Goal: Information Seeking & Learning: Learn about a topic

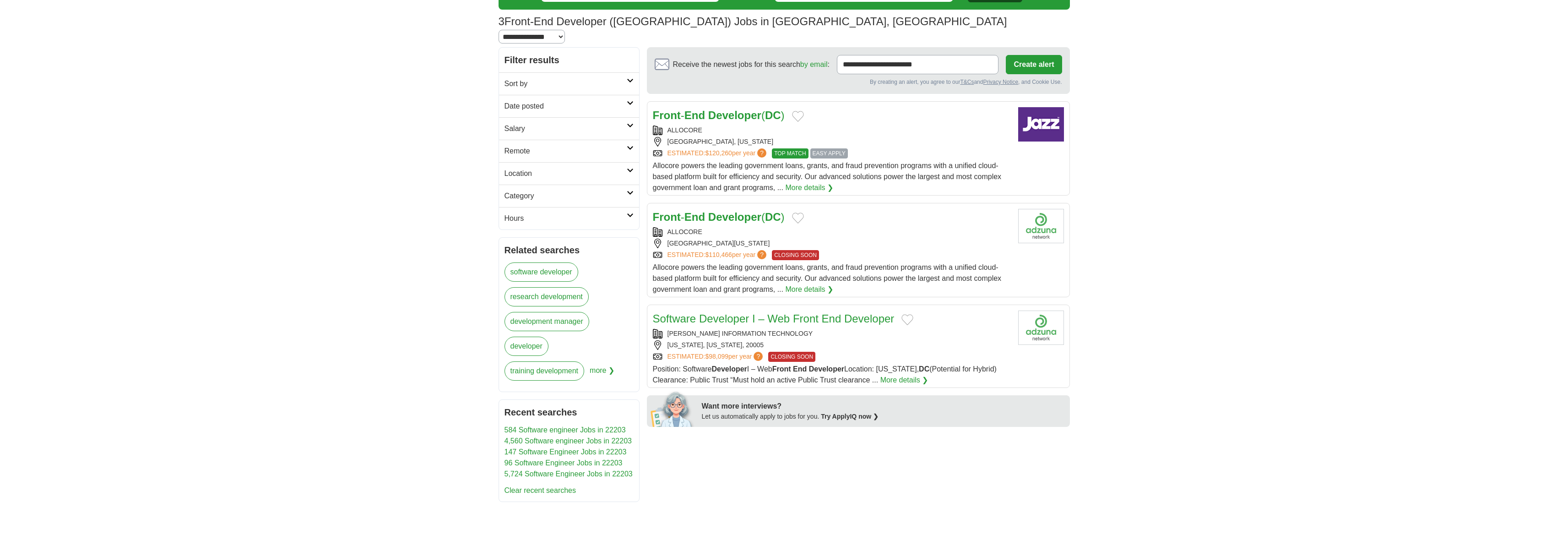
scroll to position [58, 0]
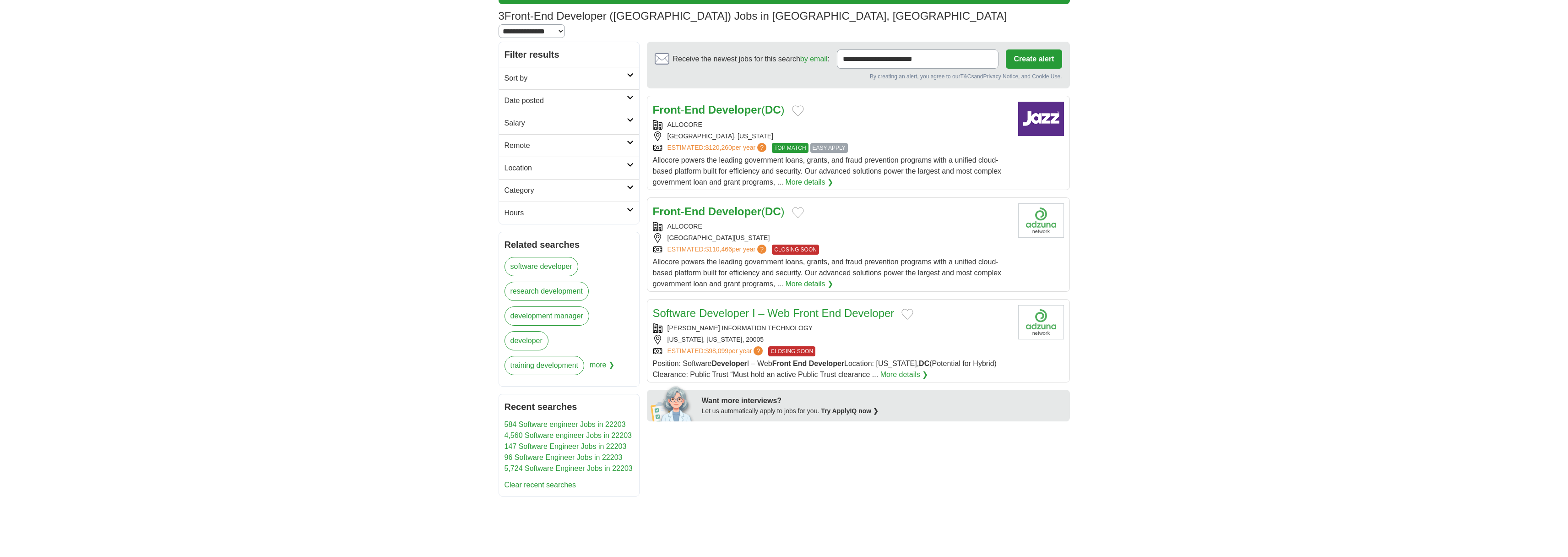
click at [729, 307] on link "Software Developer I – Web Front End Developer" at bounding box center [774, 313] width 242 height 13
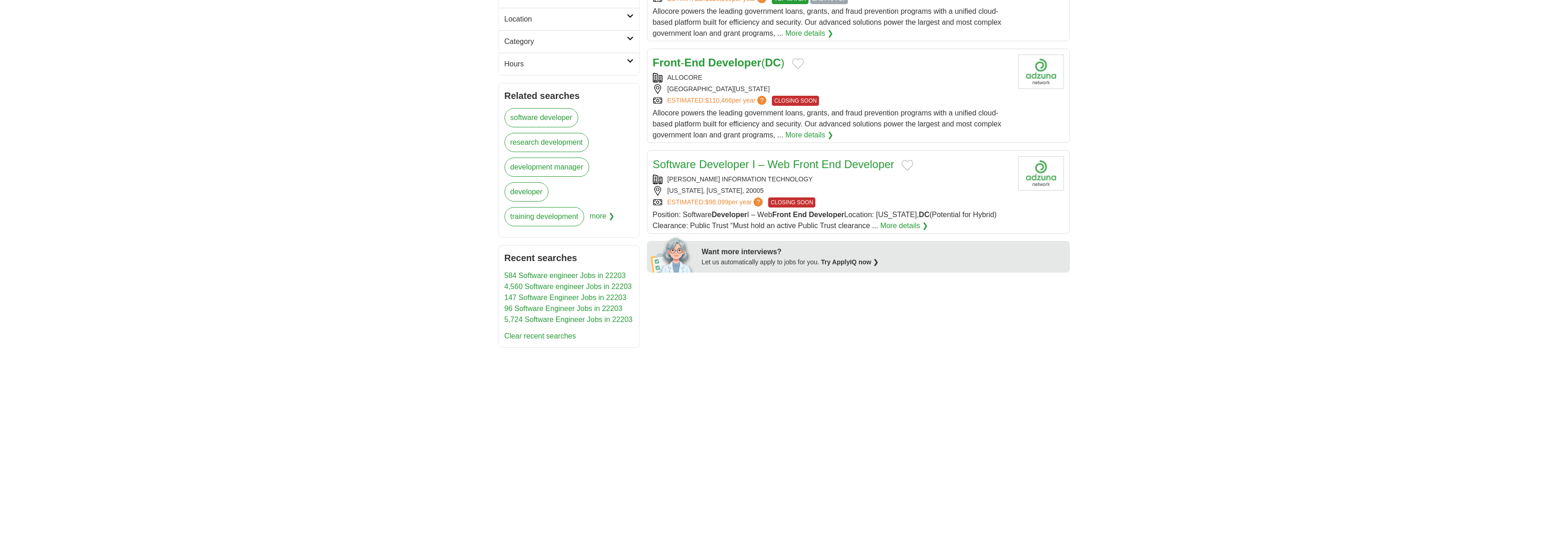
scroll to position [0, 0]
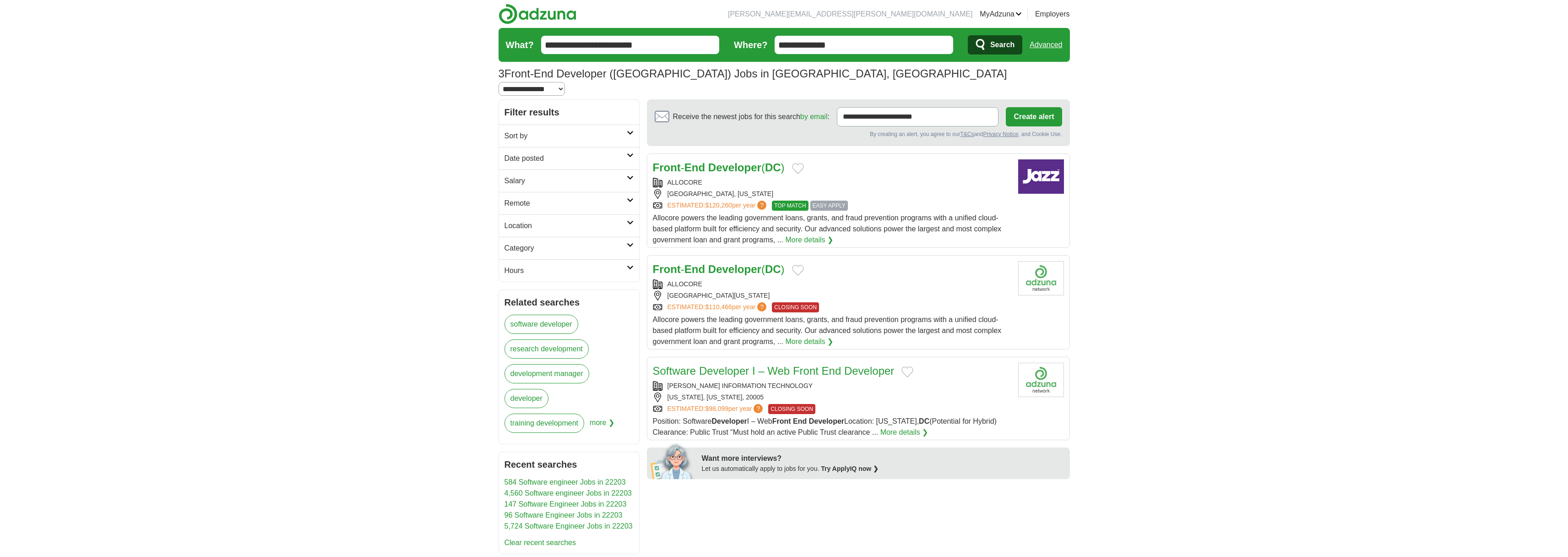
click at [641, 38] on input "**********" at bounding box center [630, 45] width 179 height 18
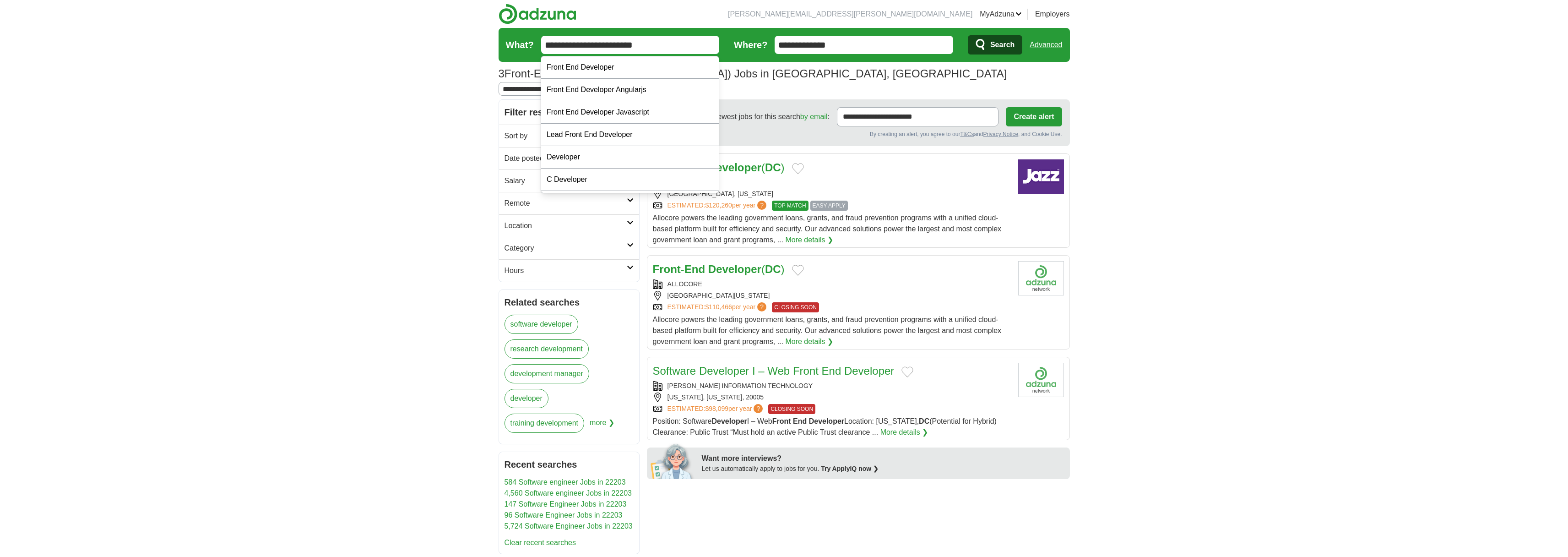
click at [641, 38] on input "**********" at bounding box center [630, 45] width 179 height 18
type input "********"
click at [968, 35] on button "Search" at bounding box center [995, 45] width 54 height 19
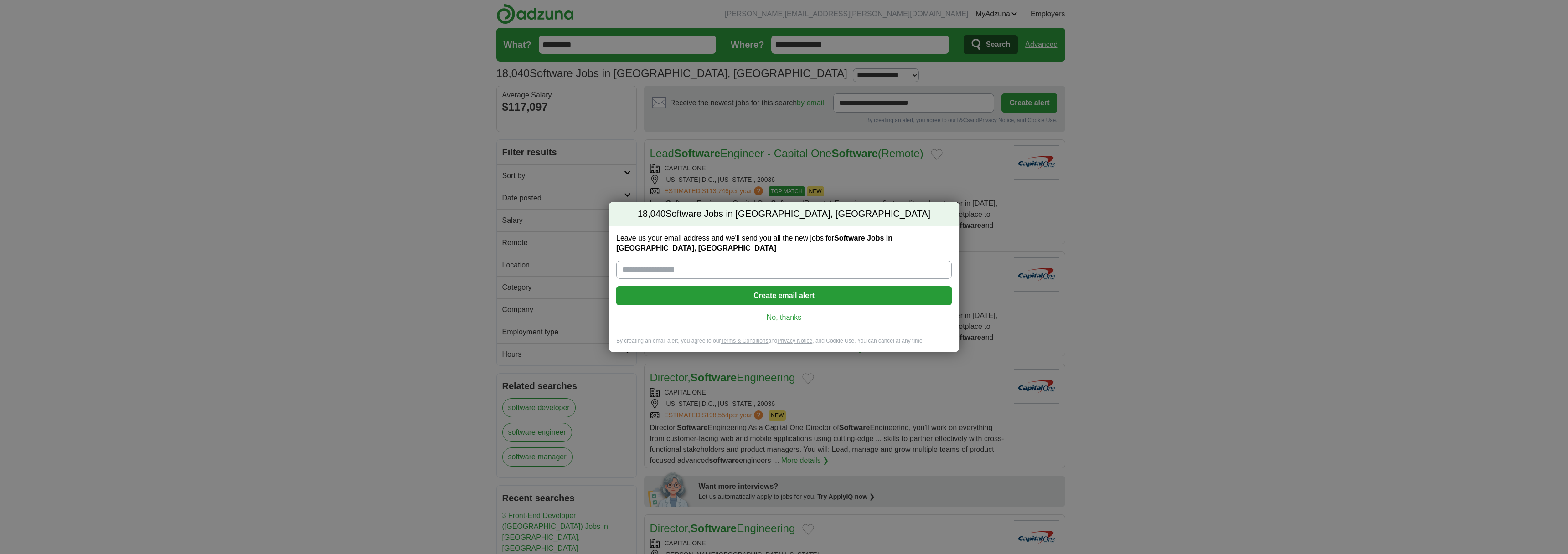
click at [782, 313] on link "No, thanks" at bounding box center [784, 317] width 321 height 10
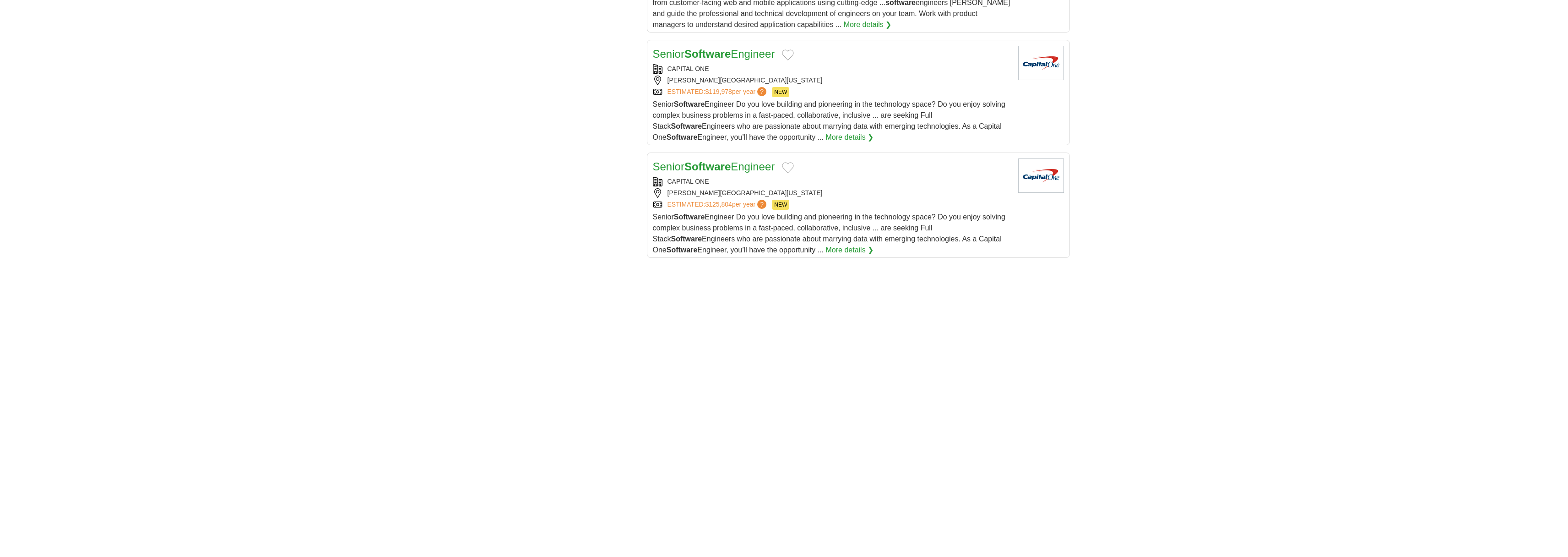
scroll to position [1328, 0]
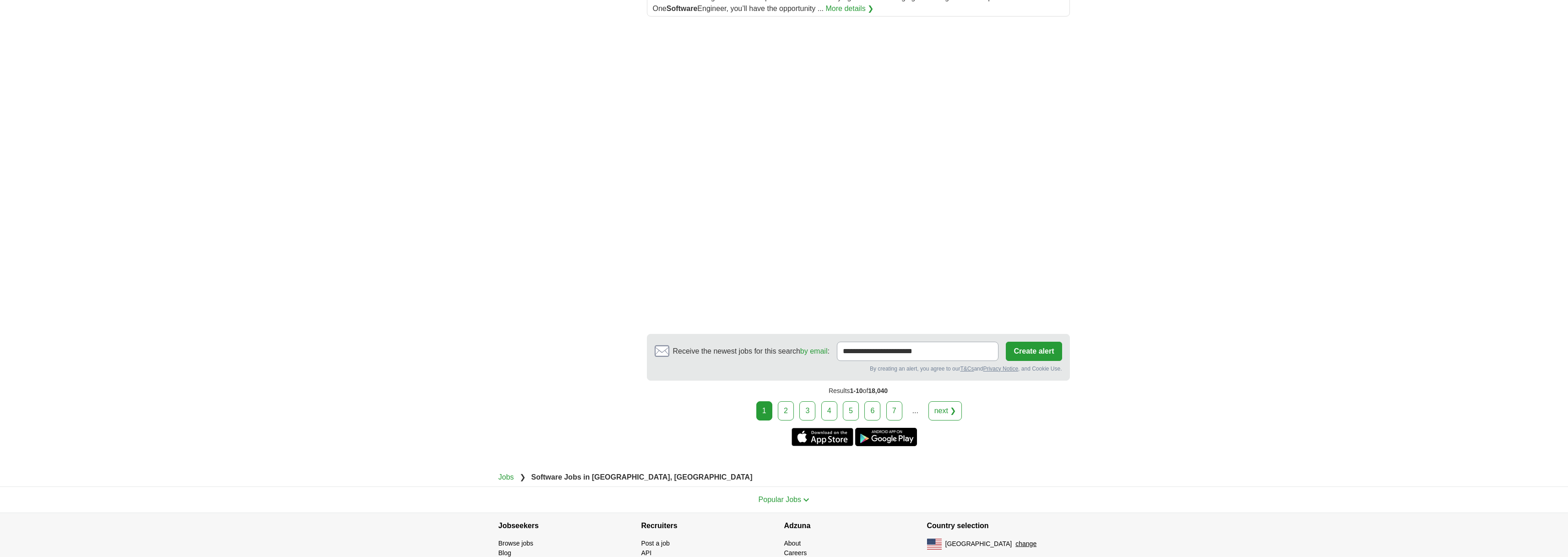
click at [784, 415] on link "2" at bounding box center [786, 411] width 16 height 19
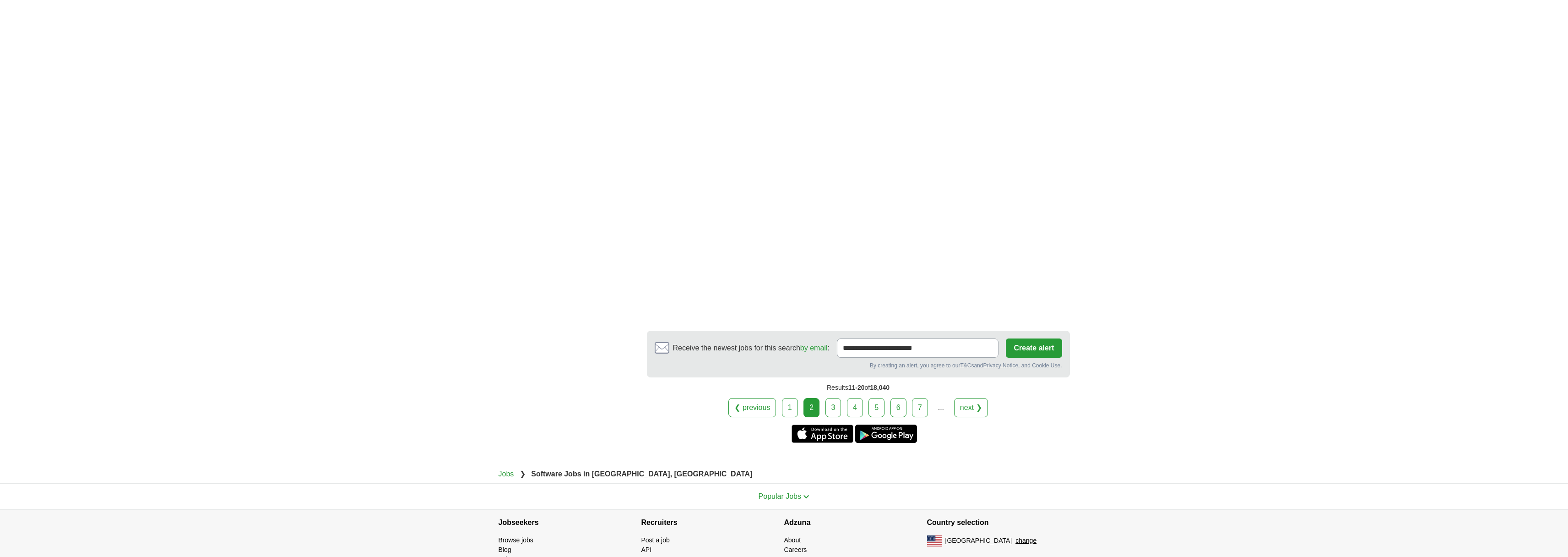
scroll to position [1494, 0]
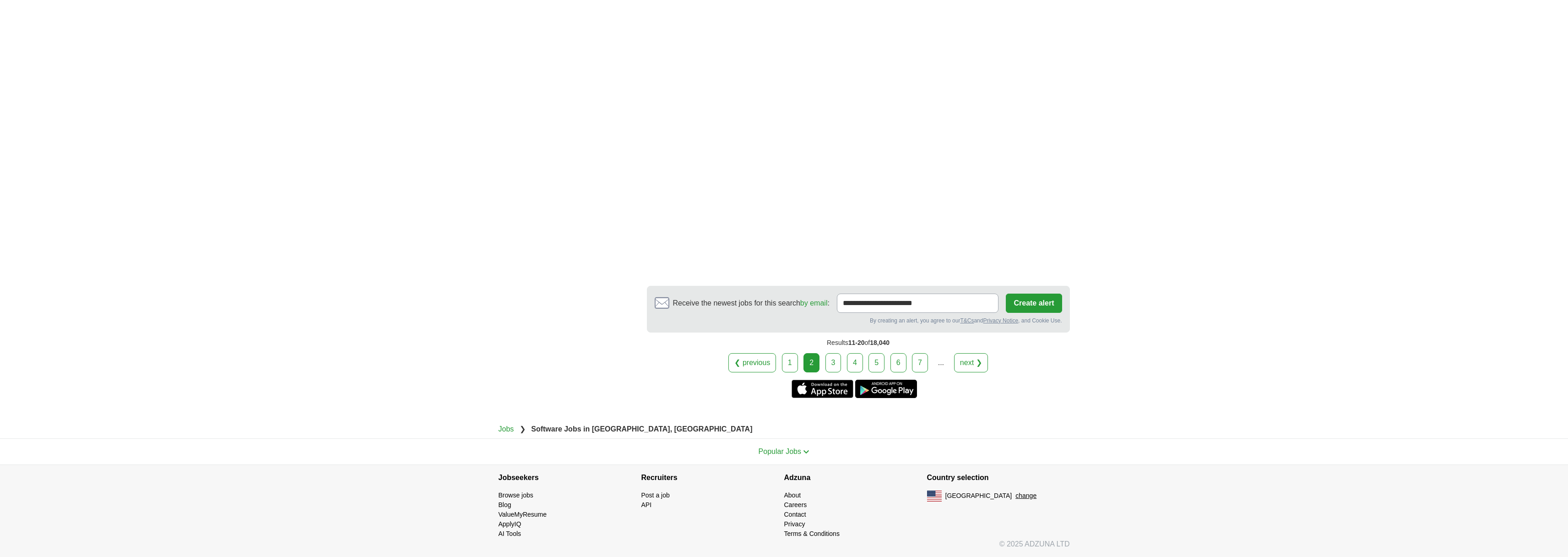
click at [831, 364] on link "3" at bounding box center [833, 363] width 16 height 19
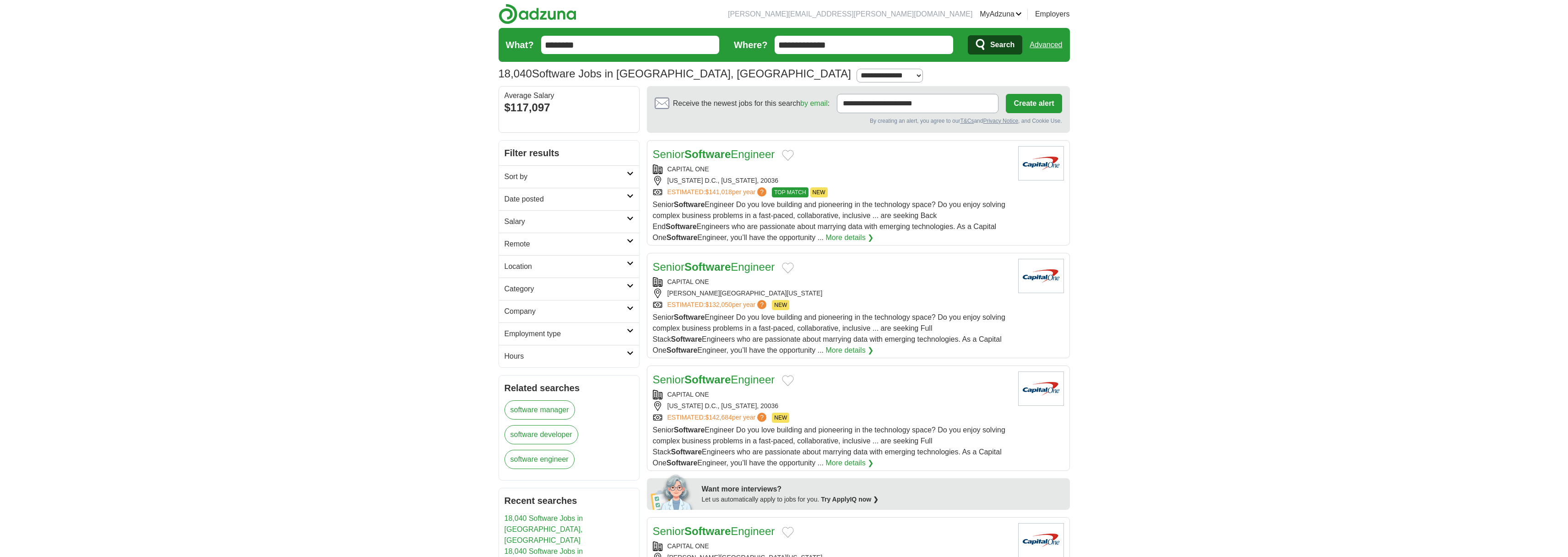
click at [526, 314] on h2 "Company" at bounding box center [566, 312] width 123 height 11
click at [520, 423] on link "Deloitte" at bounding box center [517, 421] width 25 height 8
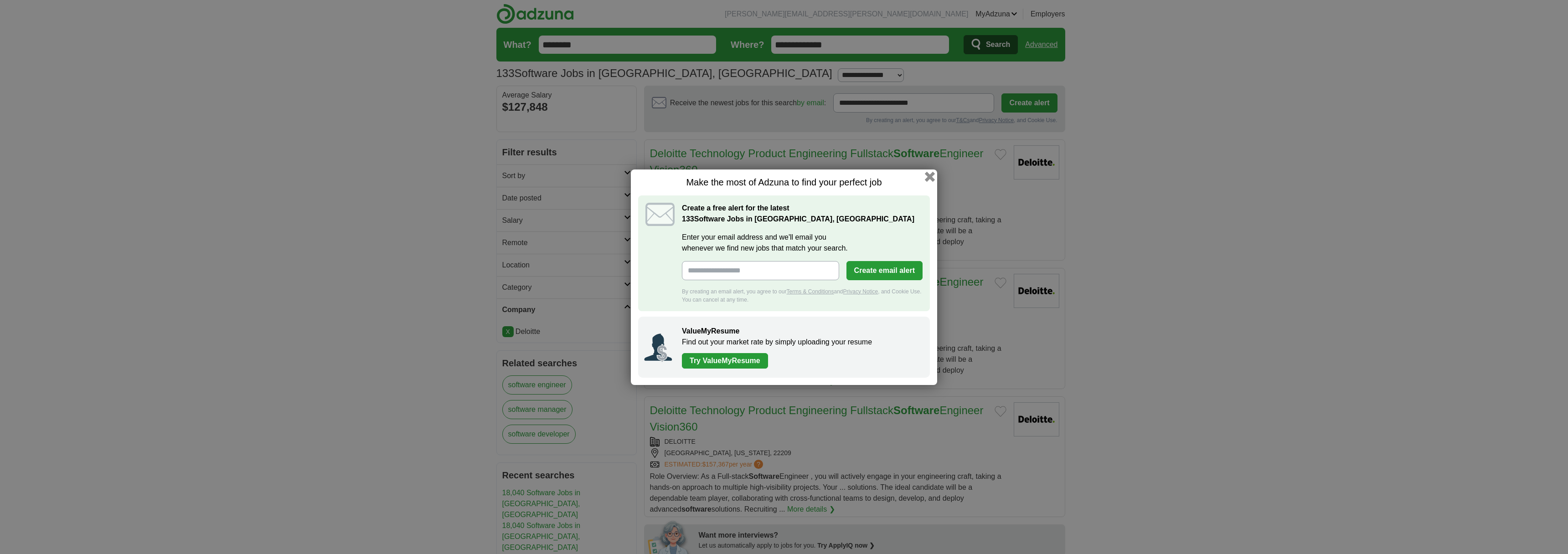
click at [927, 177] on button "button" at bounding box center [929, 176] width 10 height 10
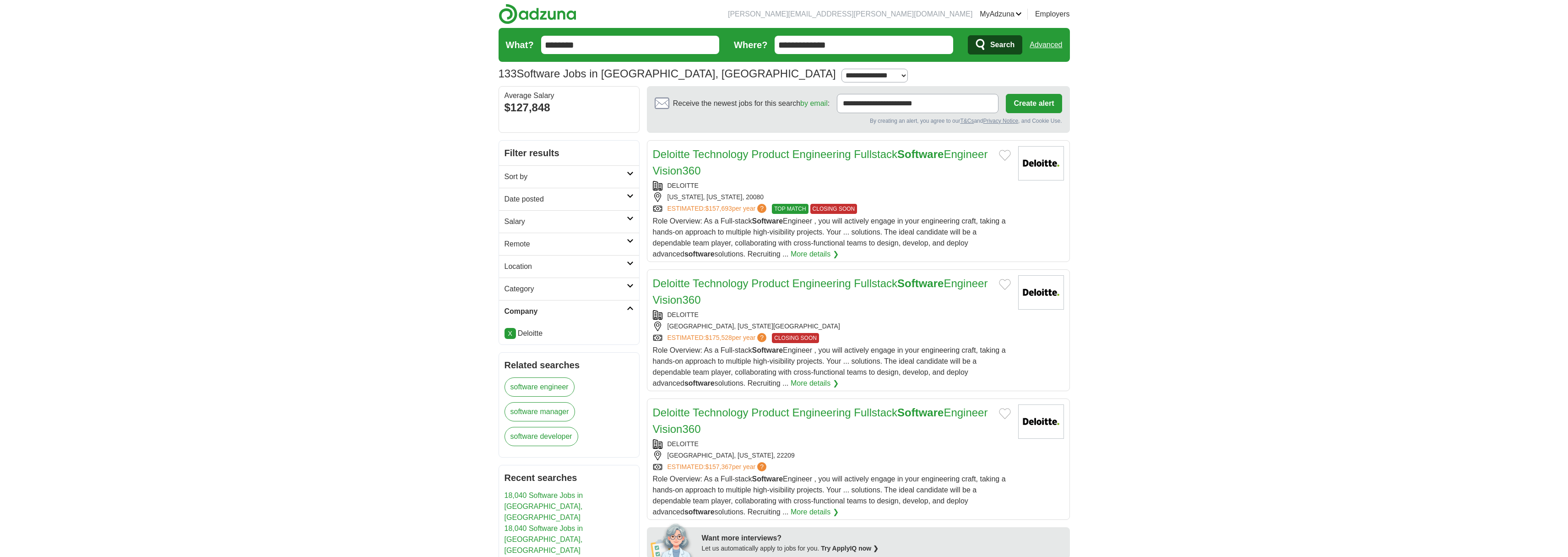
click at [814, 290] on h2 "Deloitte Technology Product Engineering Fullstack Software Engineer Vision360" at bounding box center [822, 292] width 339 height 33
